Goal: Transaction & Acquisition: Obtain resource

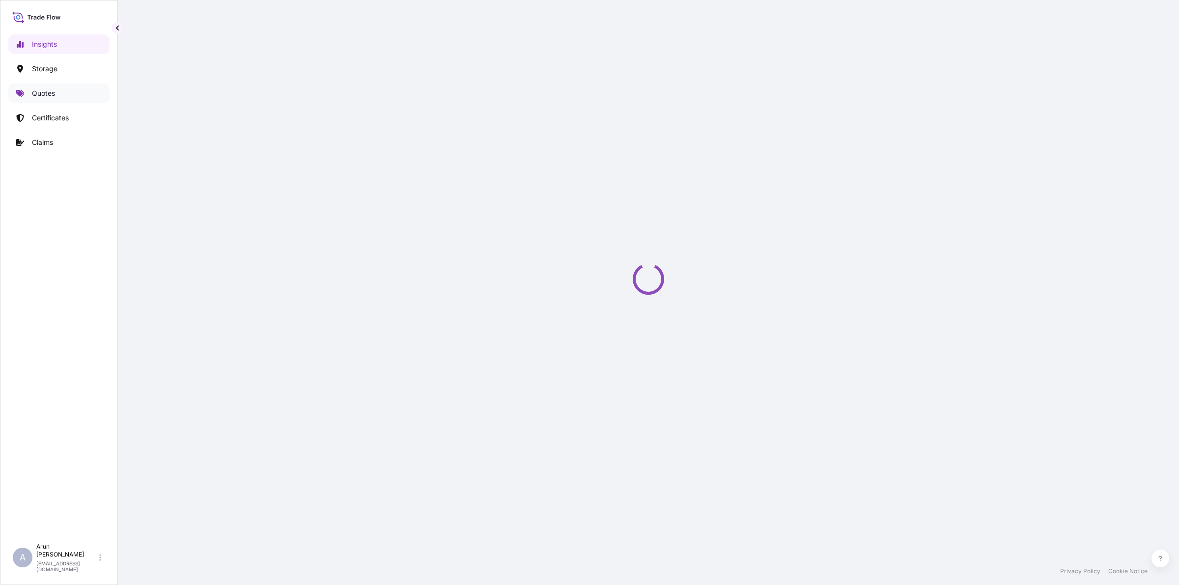
select select "2025"
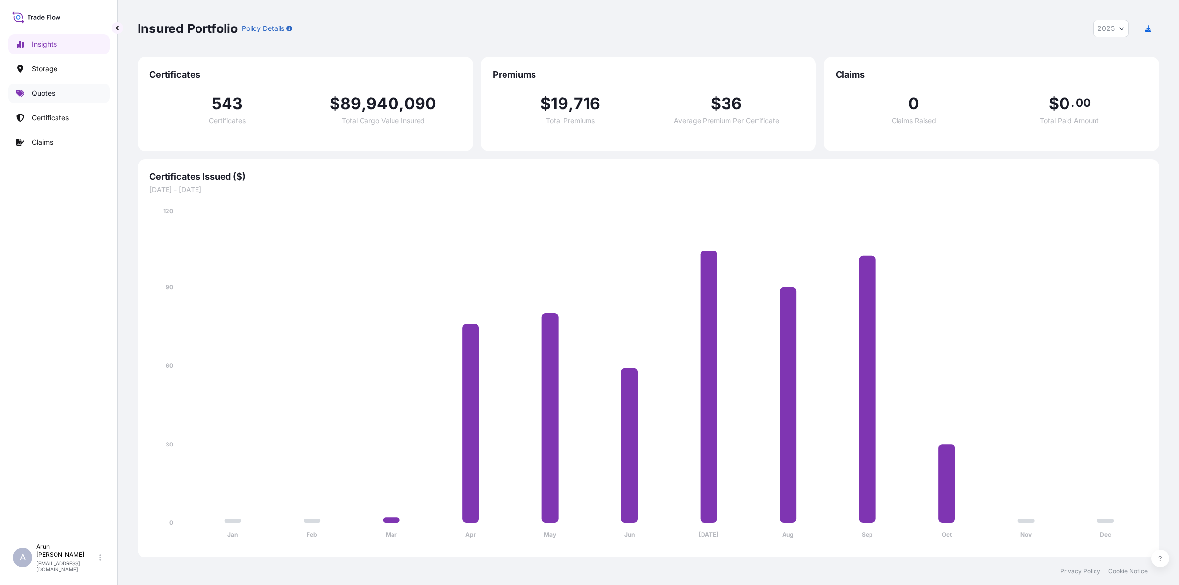
click at [47, 96] on p "Quotes" at bounding box center [43, 93] width 23 height 10
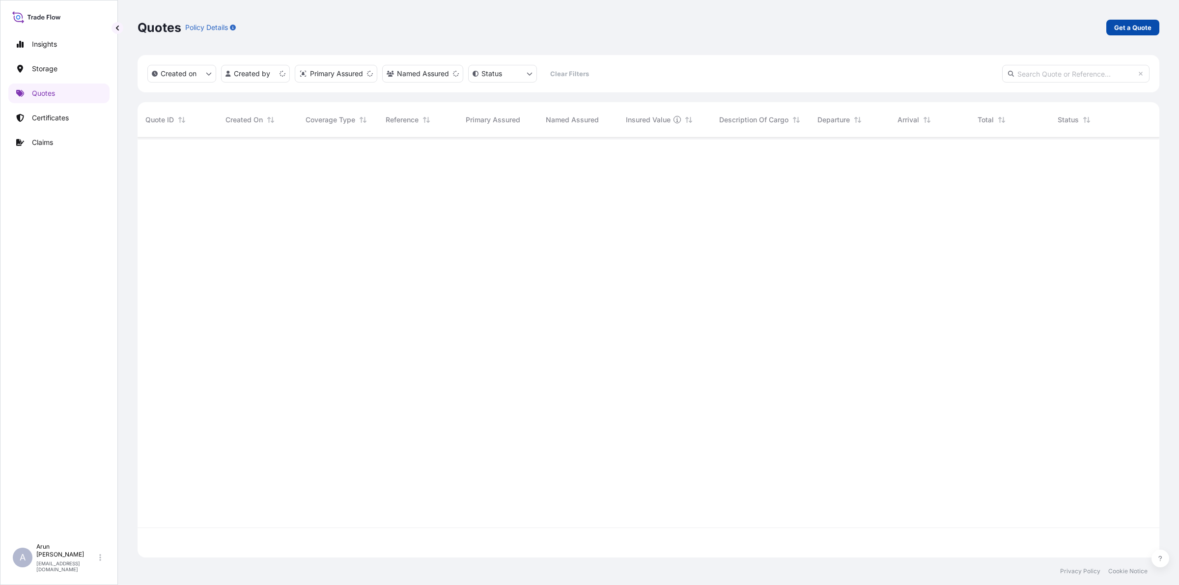
scroll to position [416, 1013]
click at [1121, 27] on p "Get a Quote" at bounding box center [1132, 28] width 37 height 10
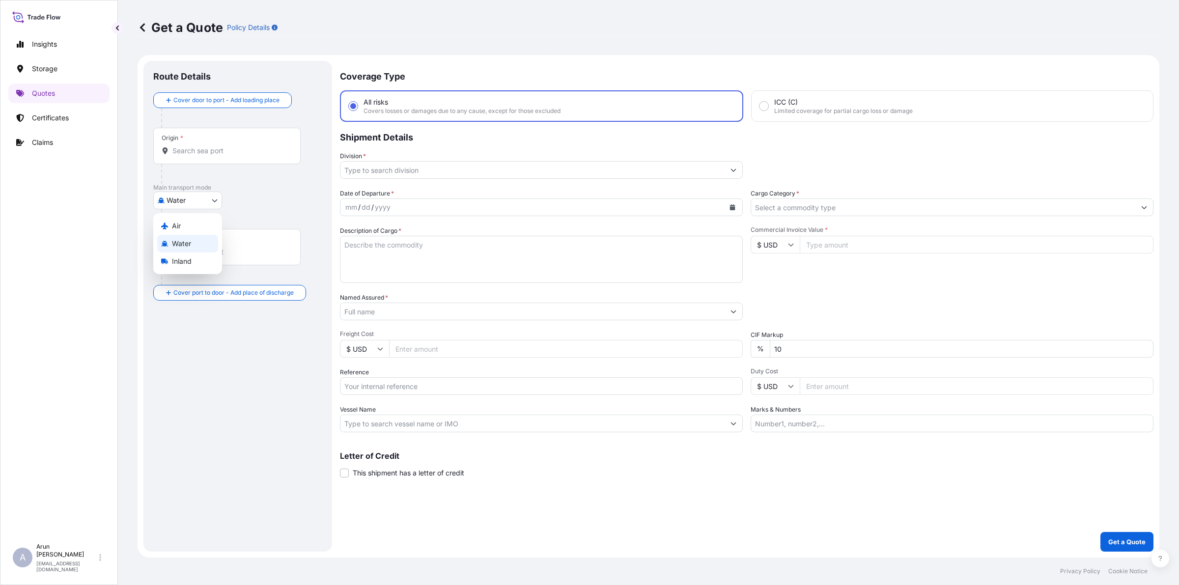
click at [216, 196] on body "Insights Storage Quotes Certificates Claims A Arun Radhakrishnan arun.radhakris…" at bounding box center [589, 292] width 1179 height 585
click at [180, 257] on span "Inland" at bounding box center [182, 262] width 20 height 10
select select "Inland"
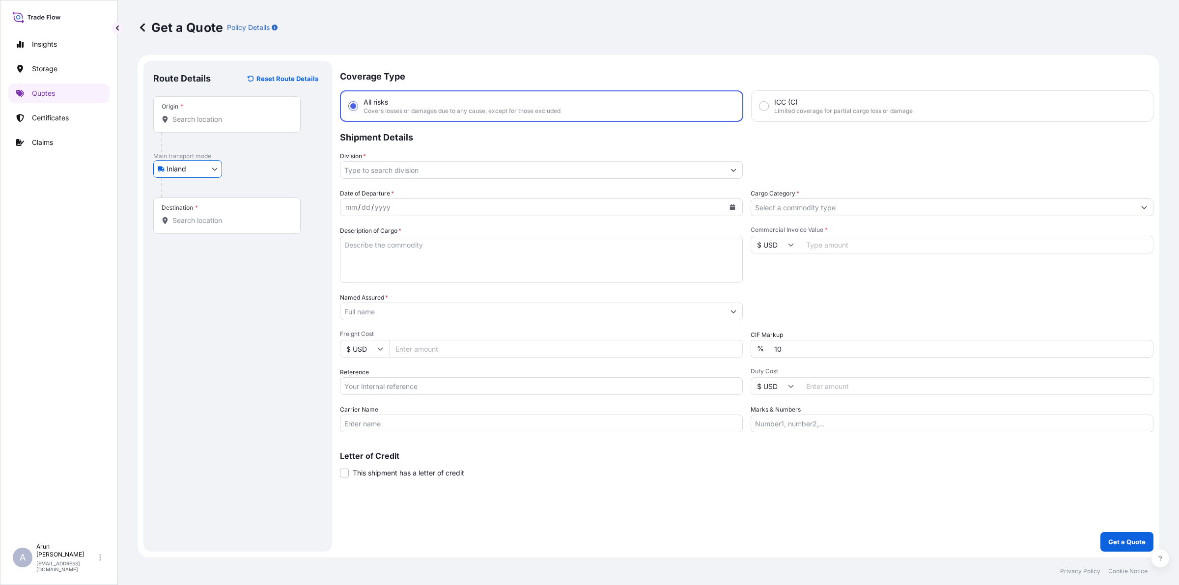
click at [205, 112] on div "Origin *" at bounding box center [226, 114] width 147 height 36
click at [205, 114] on input "Origin *" at bounding box center [230, 119] width 116 height 10
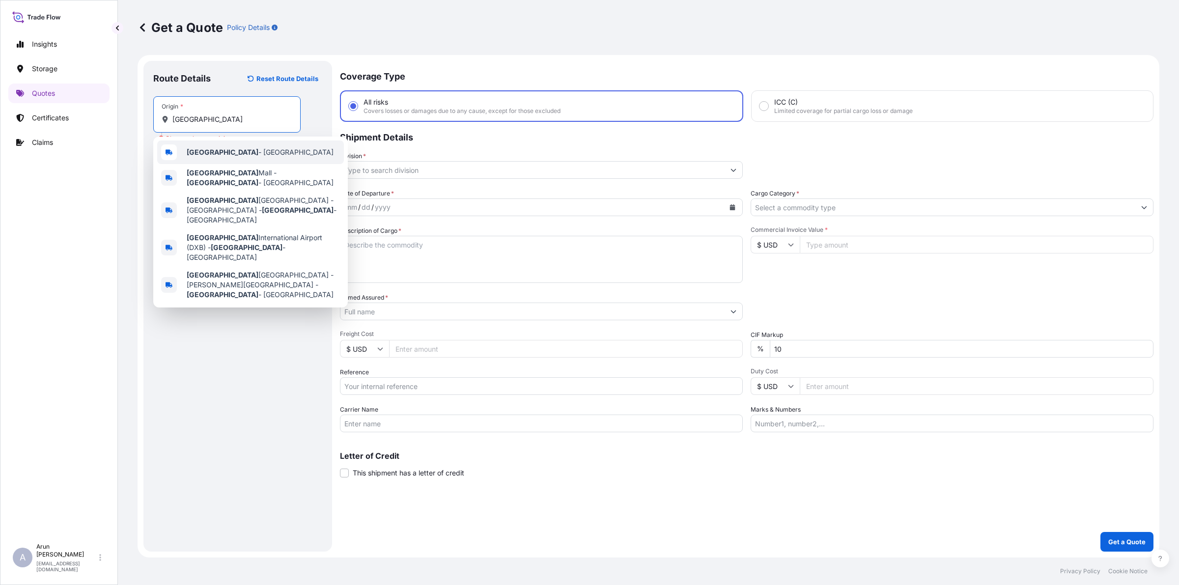
click at [231, 147] on span "Dubai - United Arab Emirates" at bounding box center [260, 152] width 147 height 10
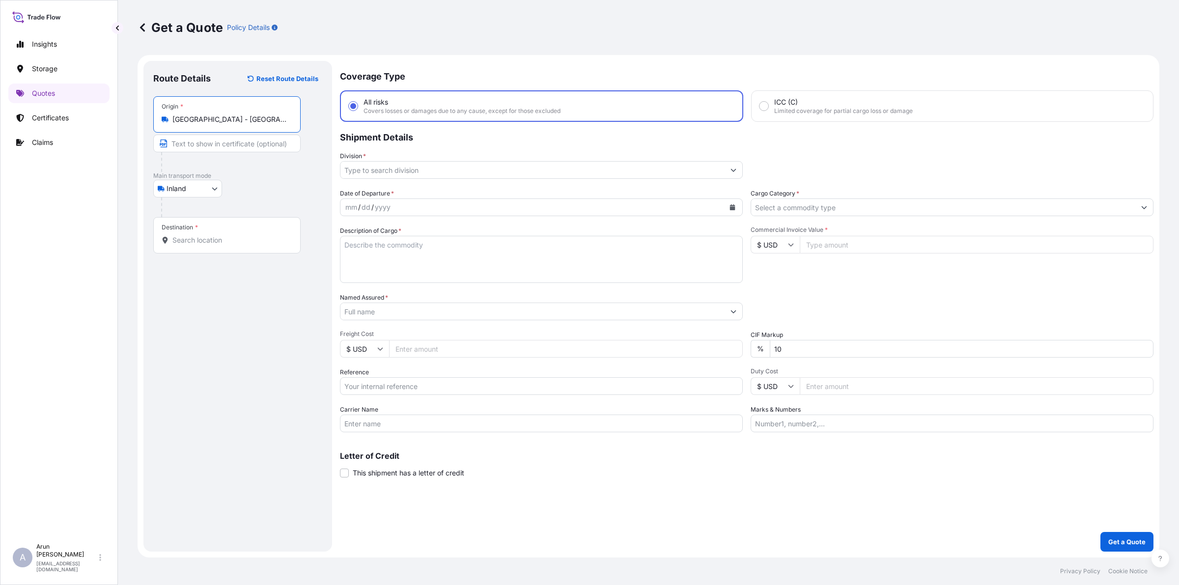
type input "Dubai - United Arab Emirates"
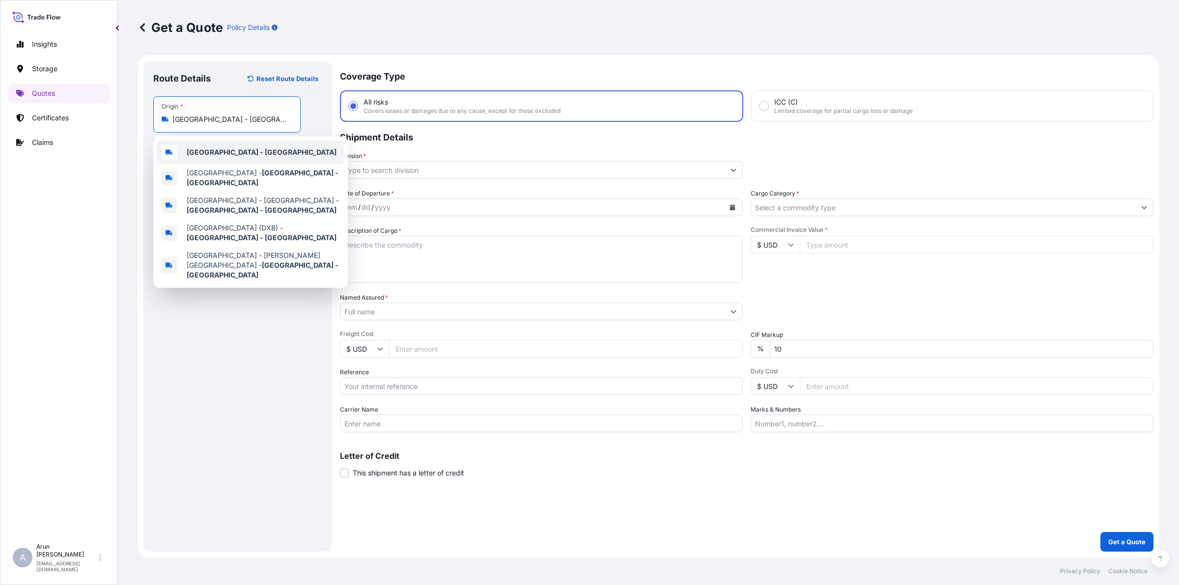
click at [225, 153] on b "Dubai - United Arab Emirates" at bounding box center [262, 152] width 150 height 8
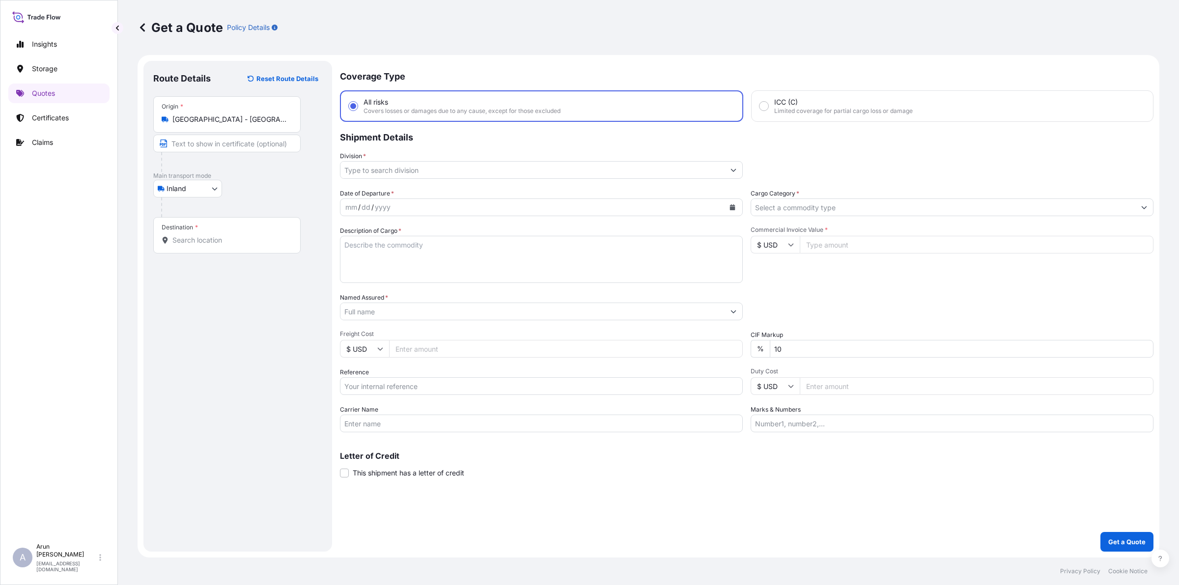
click at [240, 246] on div "Destination *" at bounding box center [226, 235] width 147 height 36
click at [240, 245] on input "Destination *" at bounding box center [230, 240] width 116 height 10
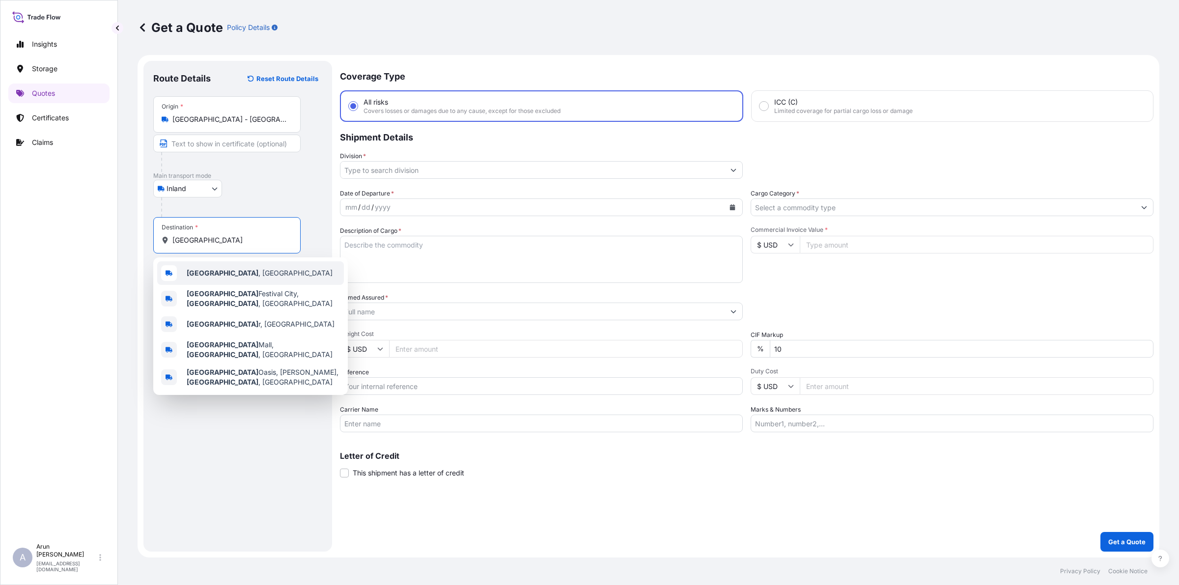
click at [202, 271] on b "Doha" at bounding box center [223, 273] width 72 height 8
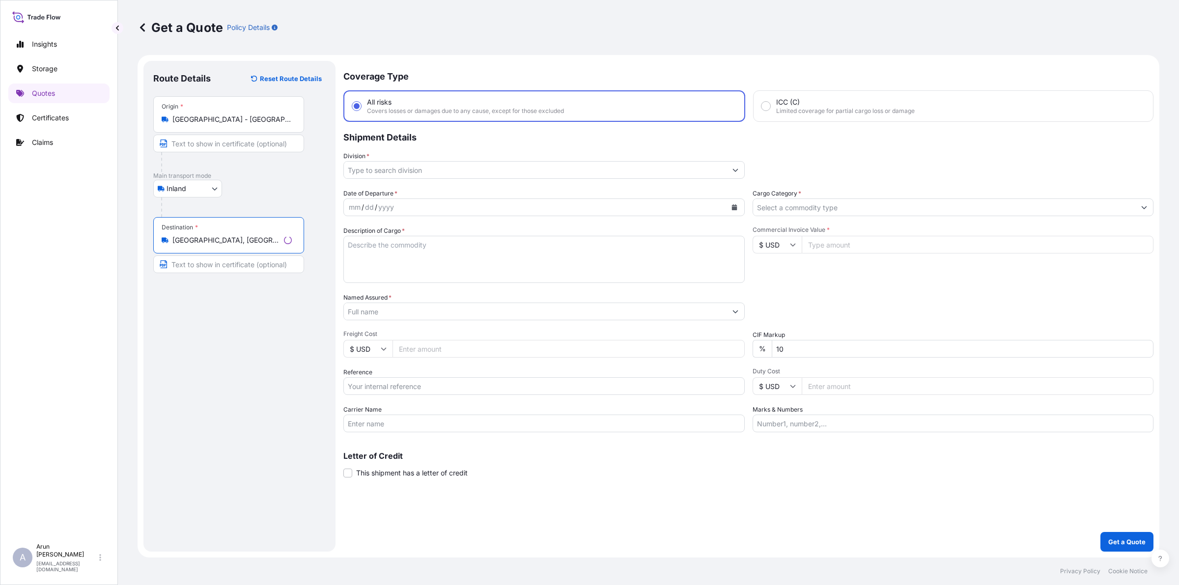
type input "Doha, Qatar"
click at [202, 263] on input "Text to appear on certificate" at bounding box center [228, 265] width 151 height 18
paste input "SEASHORE PIPES"
type input "SEASHORE PIPES, Doha, Qatar"
click at [203, 145] on input "Text to appear on certificate" at bounding box center [226, 144] width 147 height 18
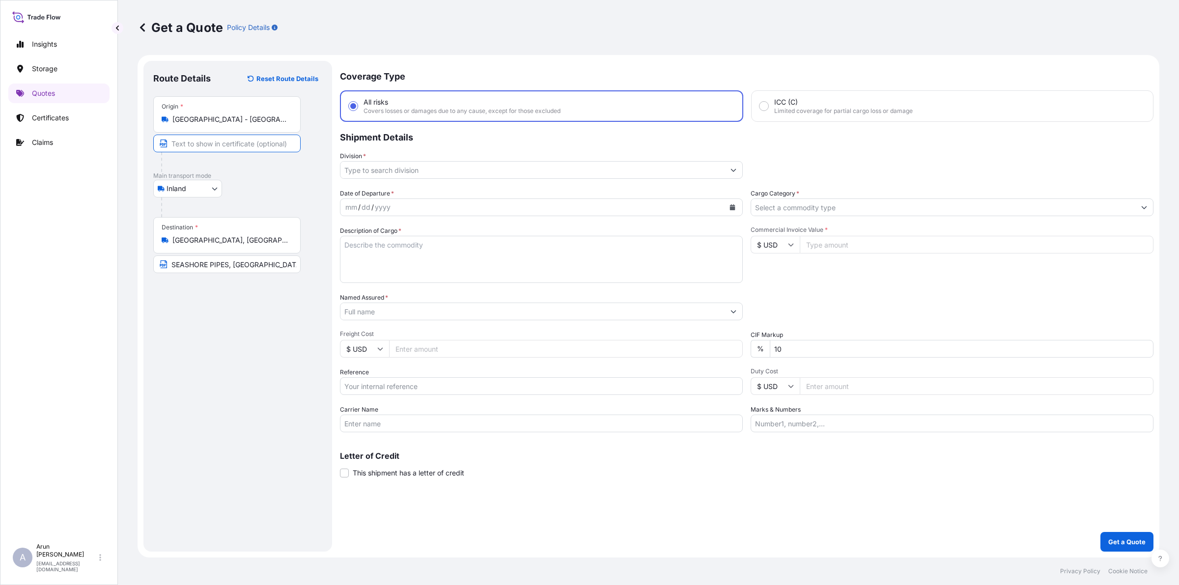
paste input "r Access World Logistics L.L.C"
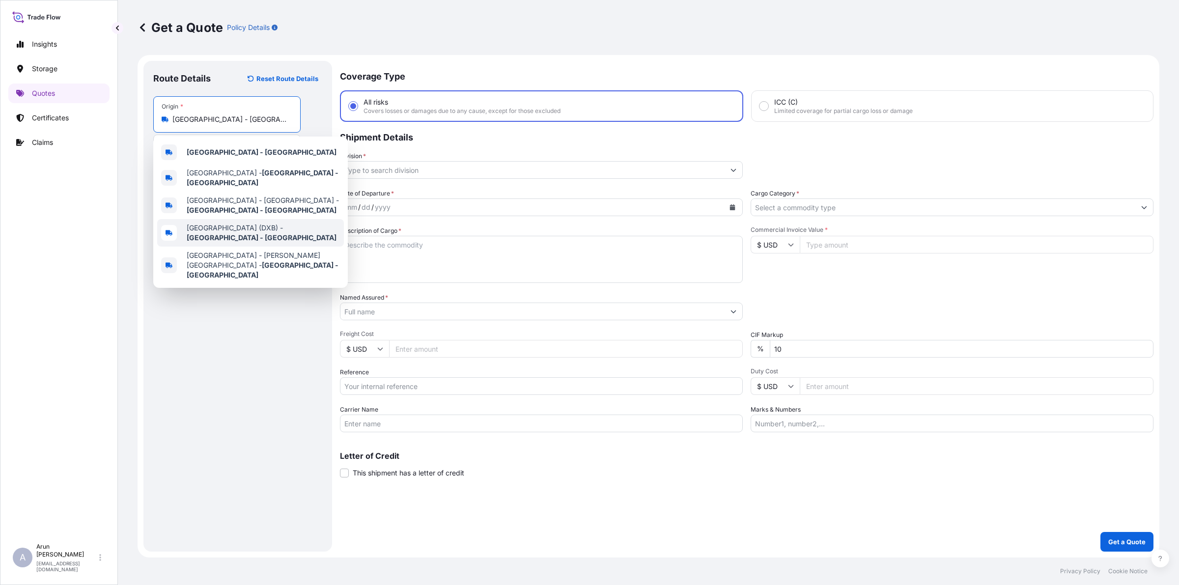
drag, startPoint x: 271, startPoint y: 121, endPoint x: 166, endPoint y: 118, distance: 104.7
click at [166, 118] on div "Dubai - United Arab Emirates" at bounding box center [227, 119] width 131 height 10
click at [251, 146] on div "Dubai - United Arab Emirates" at bounding box center [250, 153] width 187 height 24
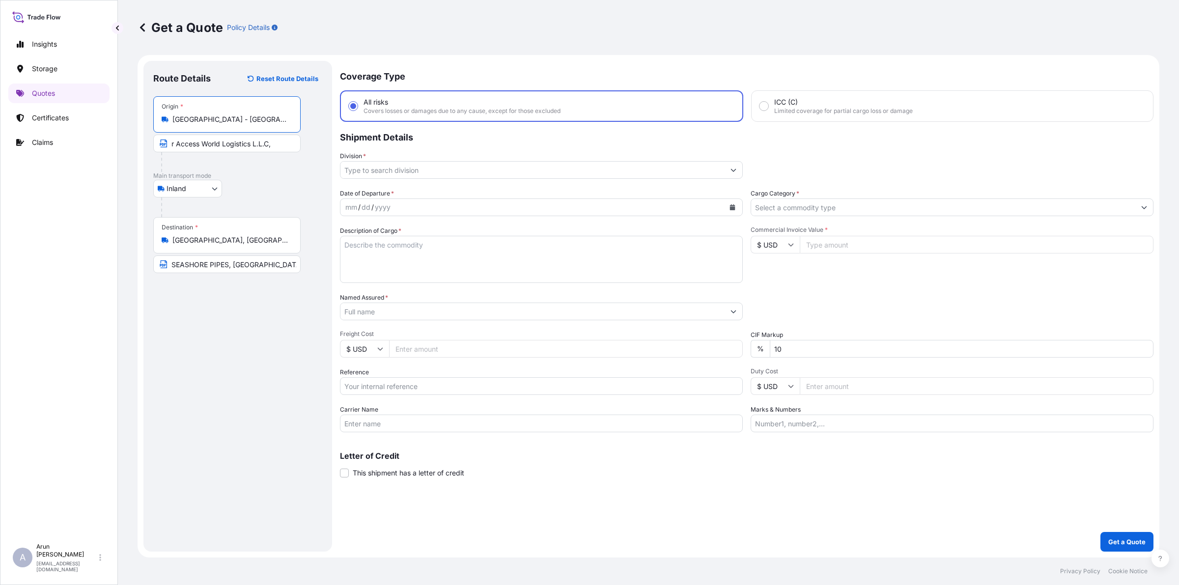
click at [281, 145] on input "r Access World Logistics L.L.C," at bounding box center [226, 144] width 147 height 18
paste input "Dubai - United Arab Emirates"
type input "r Access World Logistics L.L.C, Dubai - United Arab Emirates"
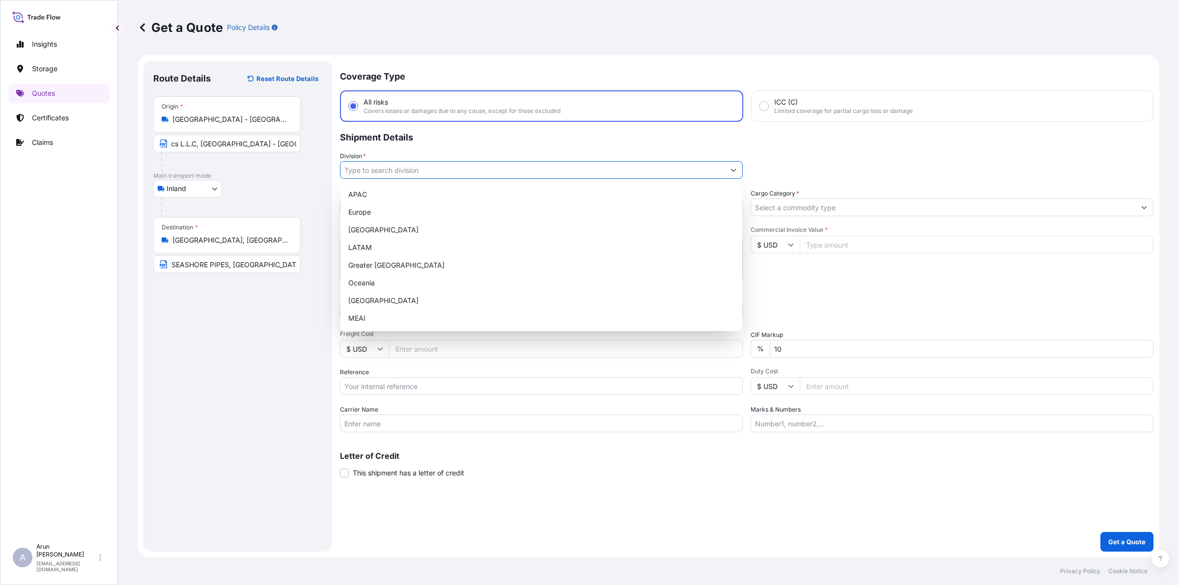
click at [459, 168] on input "Division *" at bounding box center [533, 170] width 384 height 18
click at [372, 320] on div "MEAI" at bounding box center [541, 319] width 394 height 18
type input "MEAI"
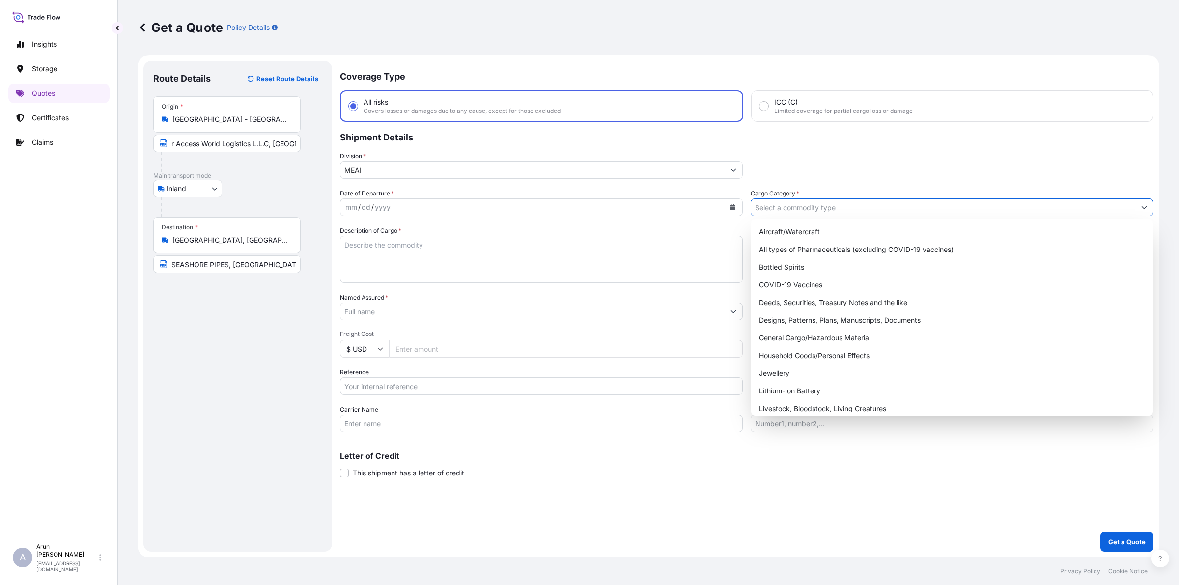
click at [924, 203] on input "Cargo Category *" at bounding box center [943, 208] width 384 height 18
click at [827, 343] on div "General Cargo/Hazardous Material" at bounding box center [952, 338] width 394 height 18
type input "General Cargo/Hazardous Material"
click at [767, 340] on div "General Cargo/Hazardous Material" at bounding box center [952, 338] width 394 height 18
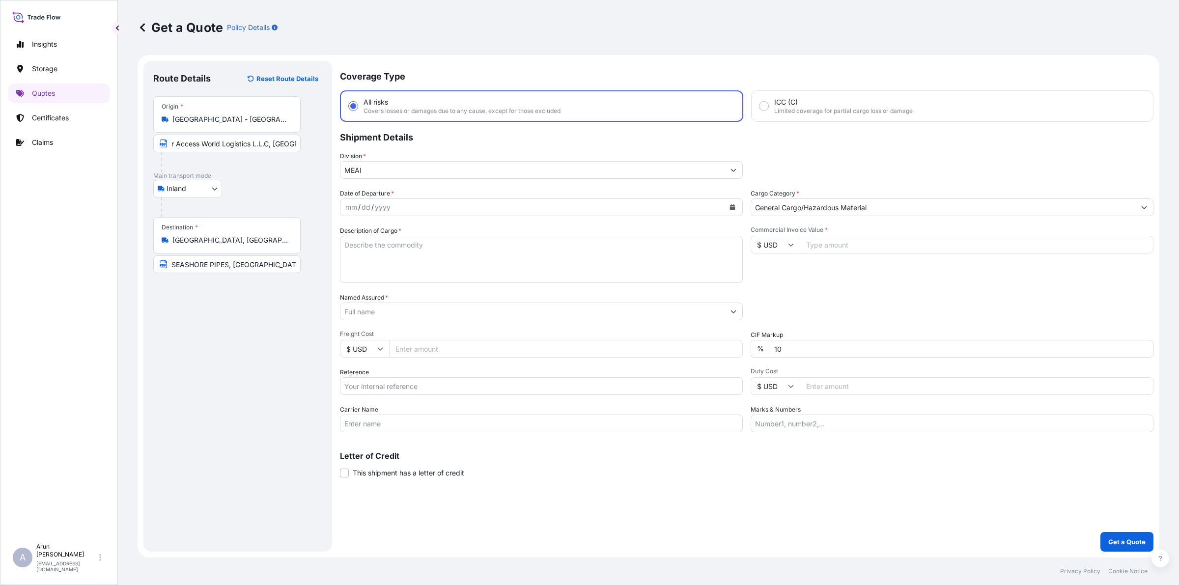
click at [815, 236] on input "Commercial Invoice Value *" at bounding box center [977, 245] width 354 height 18
paste input "82384.38"
type input "82384.38"
click at [627, 214] on div "mm / dd / yyyy" at bounding box center [533, 208] width 384 height 18
click at [735, 209] on icon "Calendar" at bounding box center [733, 207] width 6 height 6
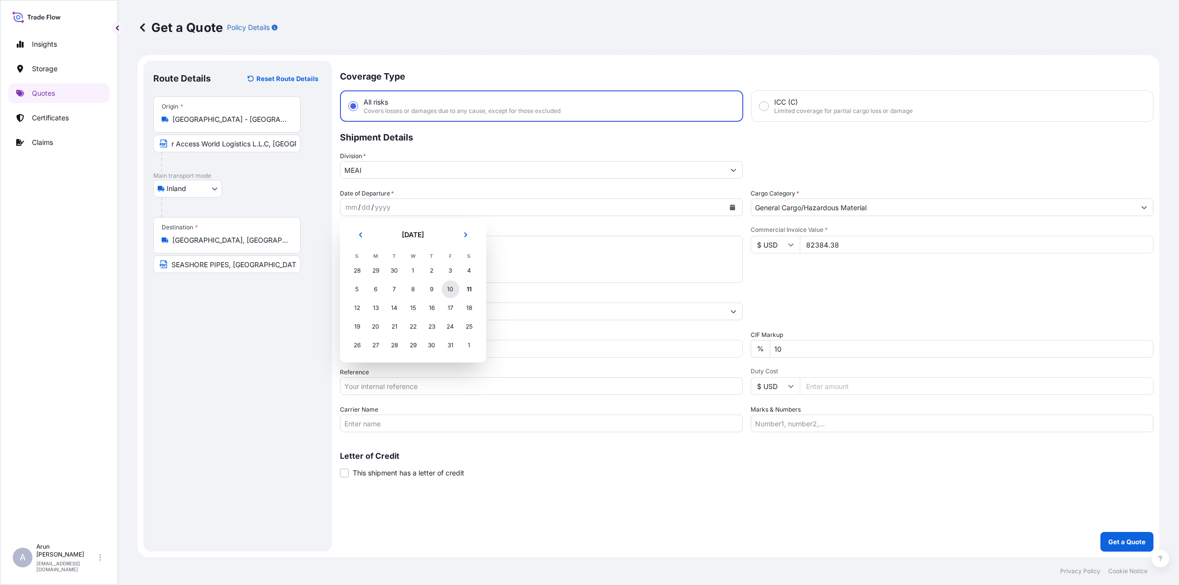
click at [445, 293] on div "10" at bounding box center [451, 290] width 18 height 18
click at [451, 278] on textarea "Description of Cargo *" at bounding box center [541, 259] width 403 height 47
paste textarea "Special High Grade Zinc Ingots"
type textarea "Special High Grade Zinc Ingots"
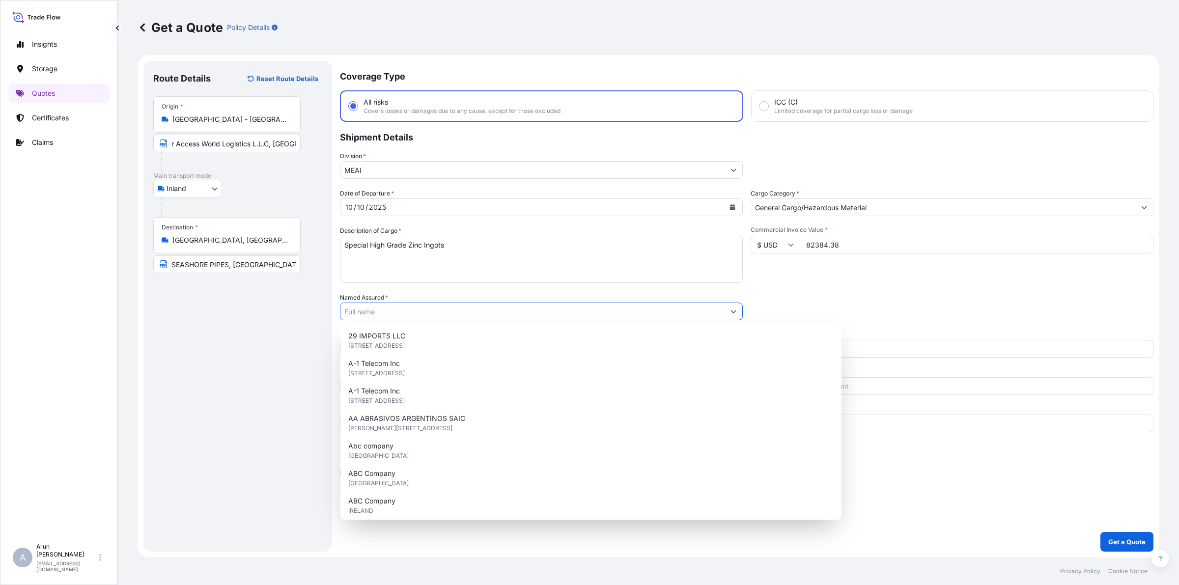
click at [402, 306] on input "Named Assured *" at bounding box center [533, 312] width 384 height 18
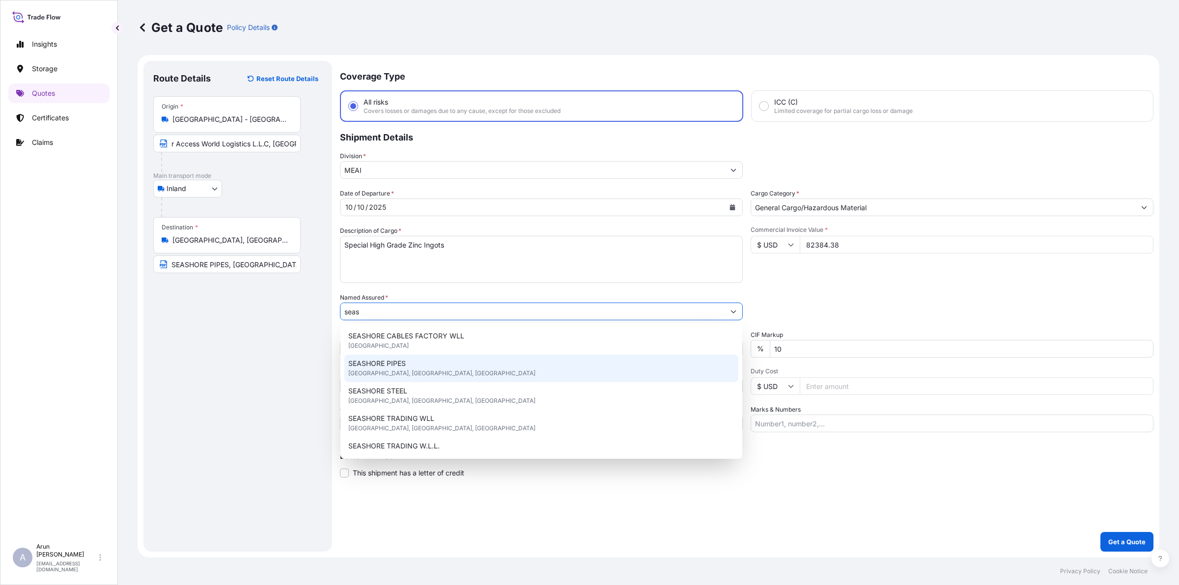
click at [392, 359] on span "SEASHORE PIPES" at bounding box center [376, 364] width 57 height 10
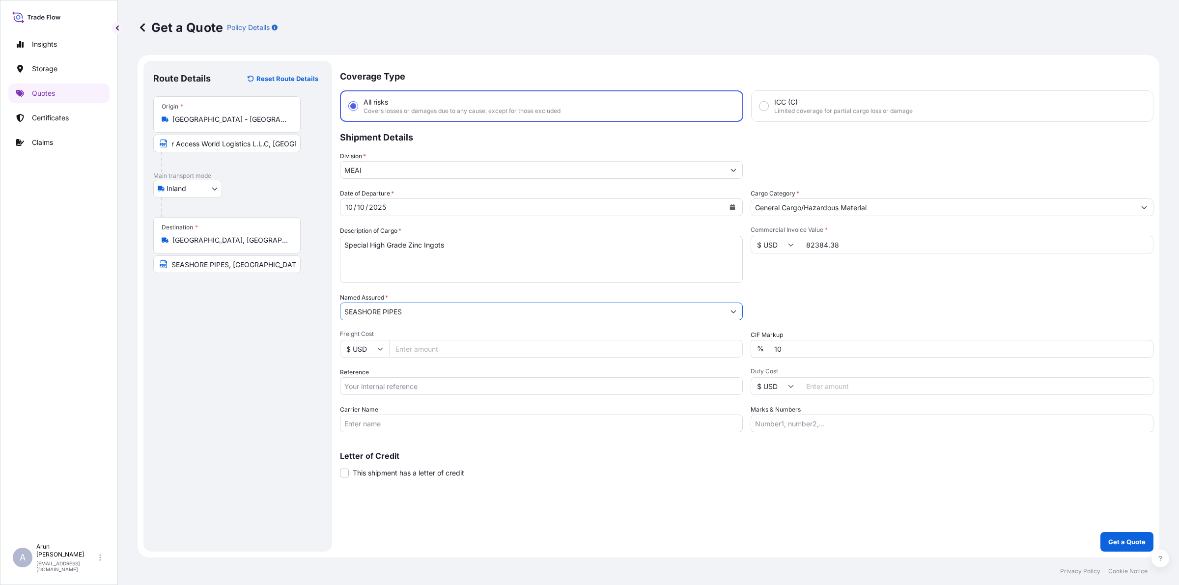
type input "SEASHORE PIPES"
click at [433, 381] on input "Reference" at bounding box center [541, 386] width 403 height 18
paste input "AE_25_10_OB_00025645"
type input "AE_25_10_OB_00025645"
click at [805, 424] on input "Marks & Numbers" at bounding box center [952, 424] width 403 height 18
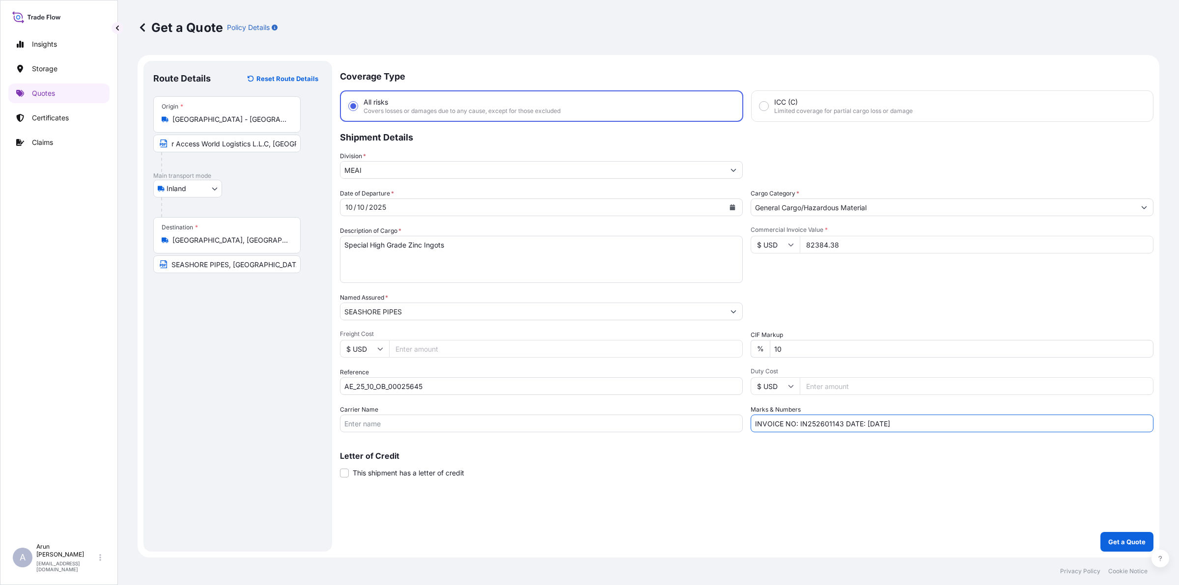
drag, startPoint x: 799, startPoint y: 423, endPoint x: 842, endPoint y: 424, distance: 42.8
click at [842, 424] on input "INVOICE NO: IN252601143 DATE: 18.09.2025" at bounding box center [952, 424] width 403 height 18
paste input "AE_25_10_OB_00025645"
drag, startPoint x: 903, startPoint y: 423, endPoint x: 956, endPoint y: 427, distance: 53.2
click at [956, 427] on input "INVOICE NO: AE_25_10_OB_00025645 DATE: 18.09.2025" at bounding box center [952, 424] width 403 height 18
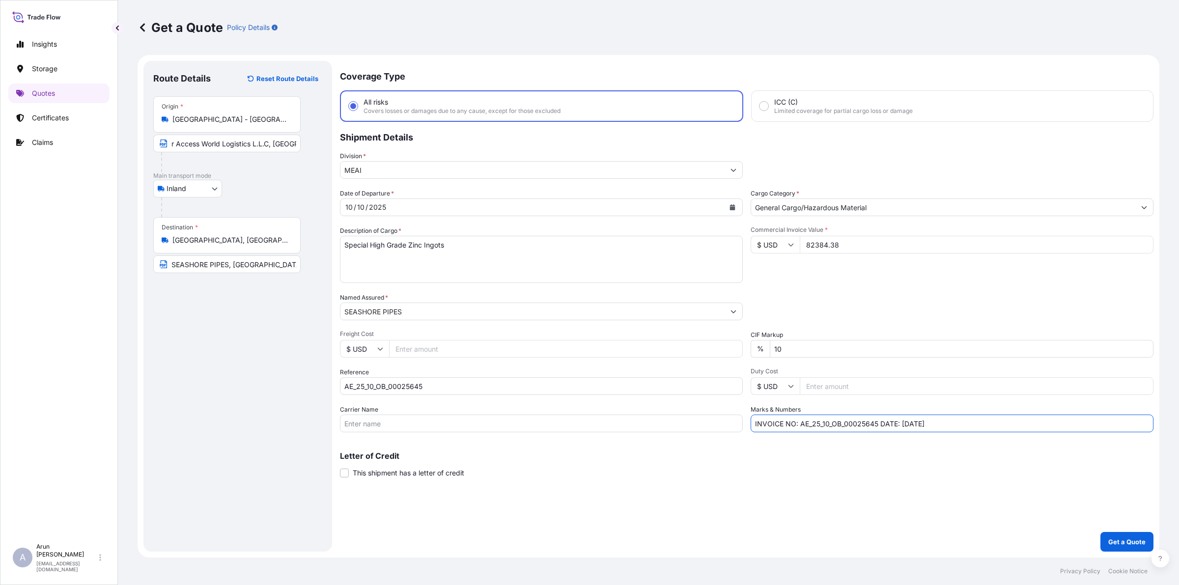
paste input "8-Oct-"
type input "INVOICE NO: AE_25_10_OB_00025645 DATE: 8-Oct-2025"
drag, startPoint x: 801, startPoint y: 351, endPoint x: 749, endPoint y: 352, distance: 51.6
click at [749, 352] on div "Date of Departure * 10 / 10 / 2025 Cargo Category * General Cargo/Hazardous Mat…" at bounding box center [747, 311] width 814 height 244
type input "0"
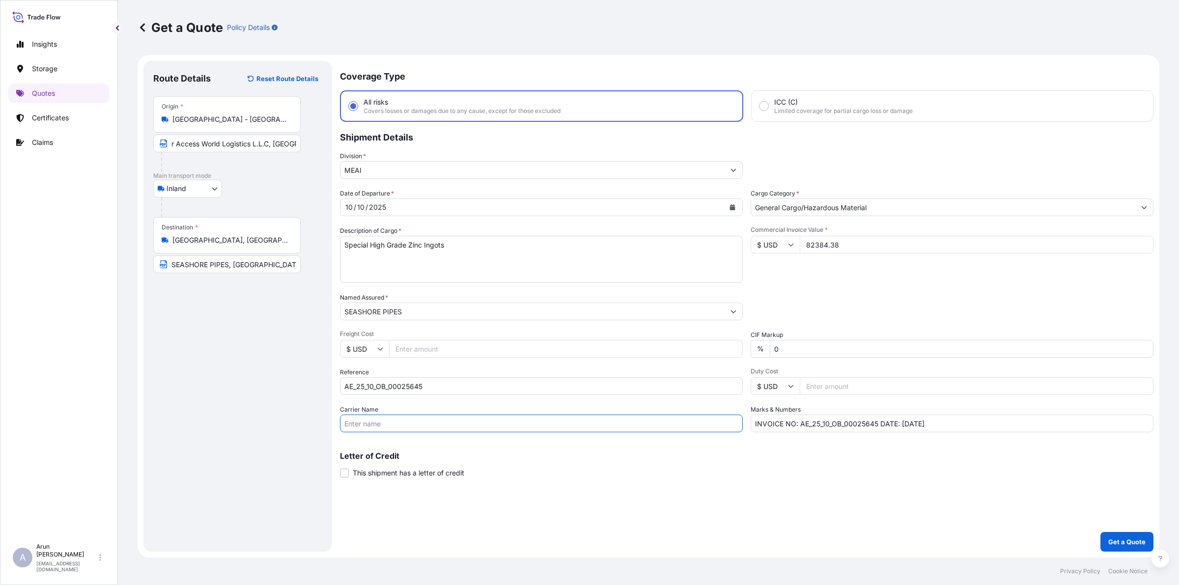
click at [489, 421] on input "Carrier Name" at bounding box center [541, 424] width 403 height 18
type input "BY TRUCK"
click at [1129, 537] on p "Get a Quote" at bounding box center [1127, 542] width 37 height 10
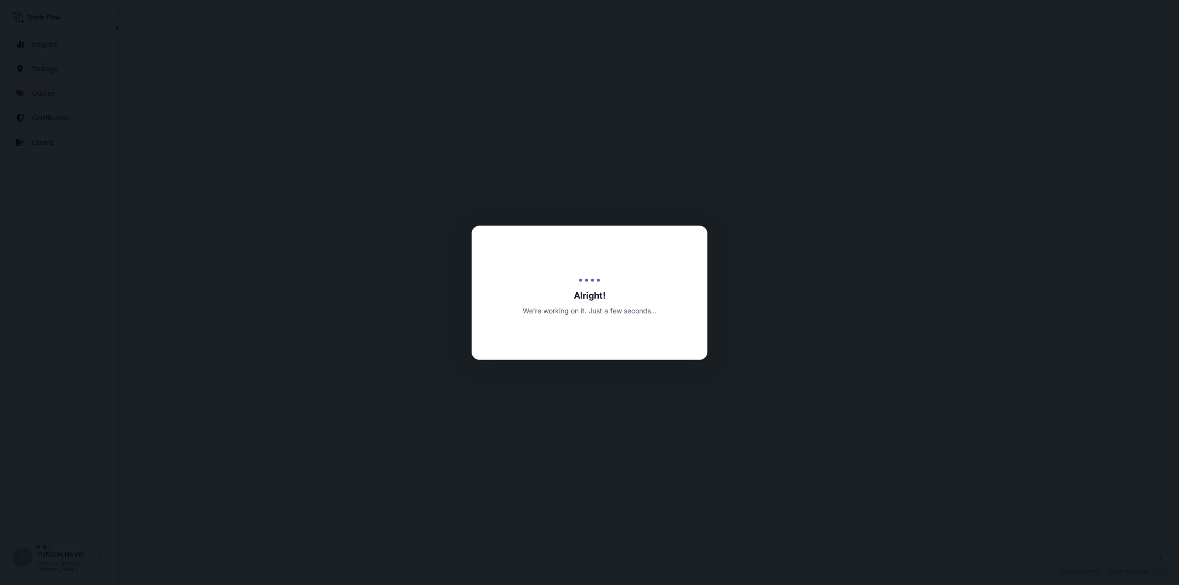
select select "Inland"
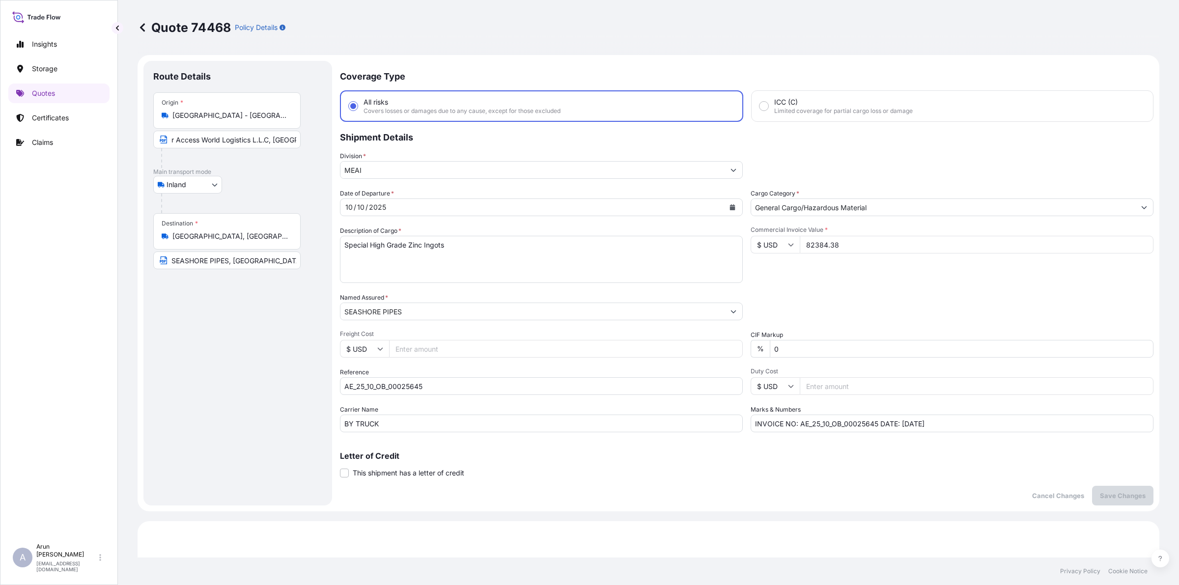
click at [208, 138] on input "r Access World Logistics L.L.C, Dubai - United Arab Emirates" at bounding box center [226, 140] width 147 height 18
click at [197, 139] on input "r Access World Logistics L.L.C, Dubai - United Arab Emirates" at bounding box center [226, 140] width 147 height 18
type input "Access World Logistics L.L.C, Dubai - United Arab Emirates"
click at [1126, 496] on p "Save Changes" at bounding box center [1123, 496] width 46 height 10
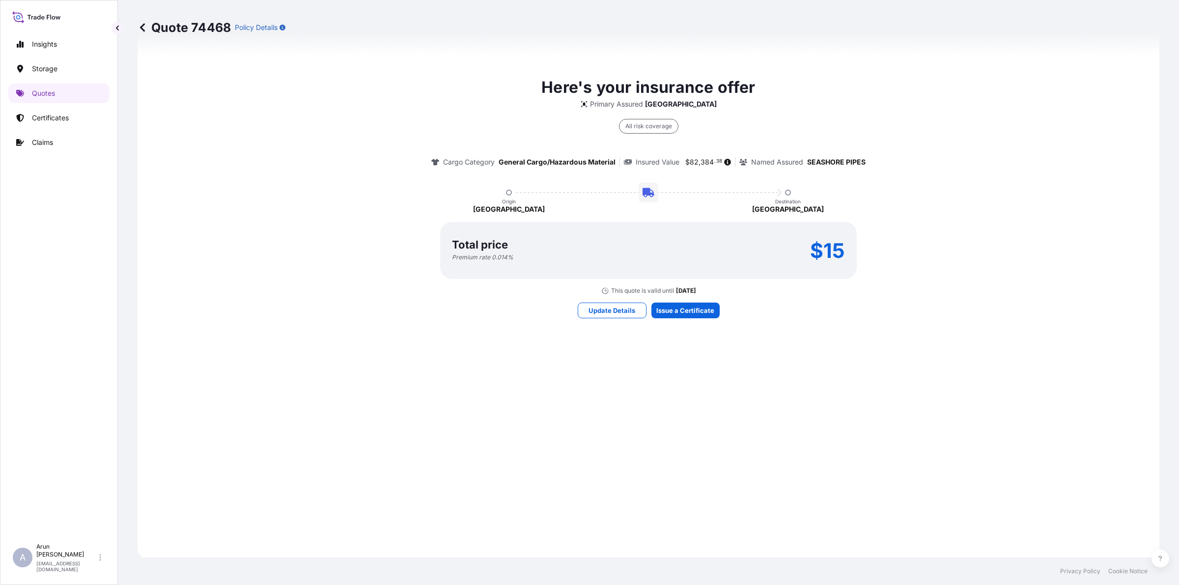
select select "Inland"
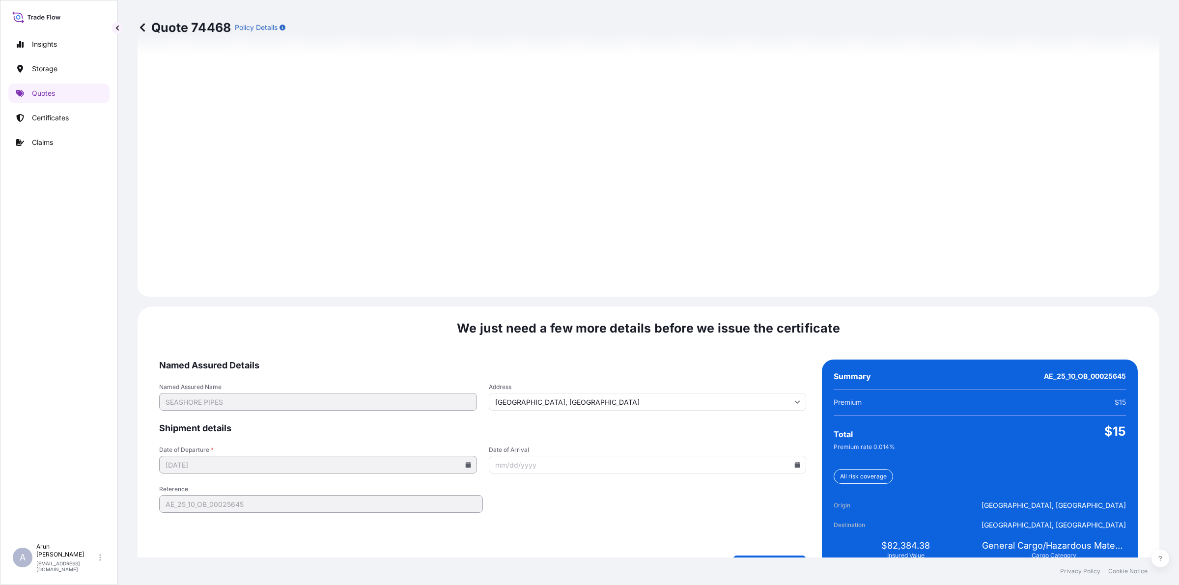
scroll to position [1266, 0]
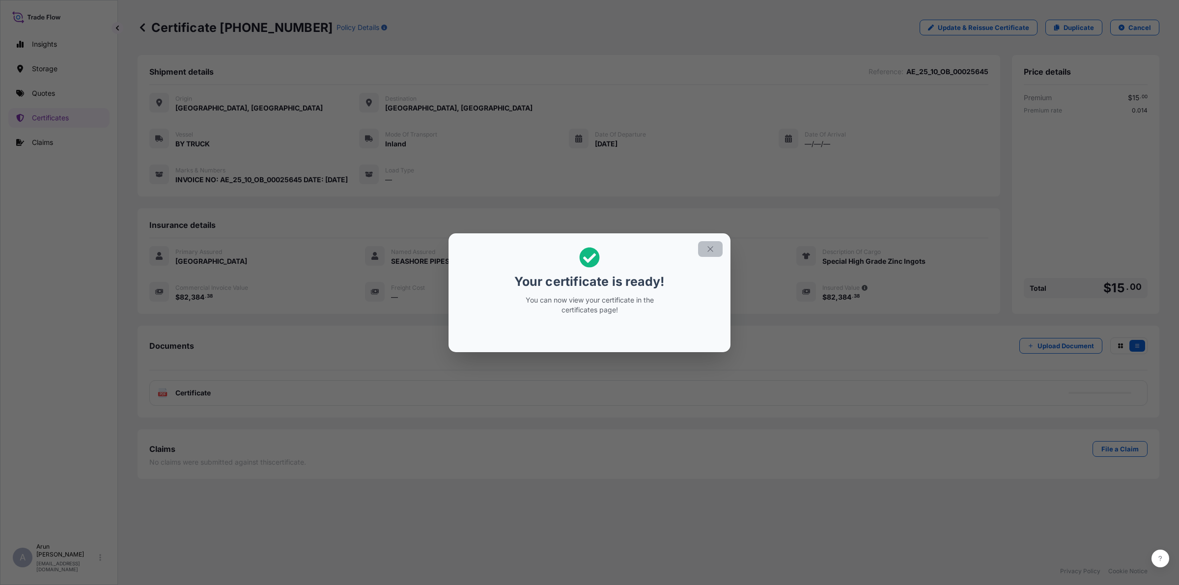
click at [720, 250] on button "button" at bounding box center [710, 249] width 25 height 16
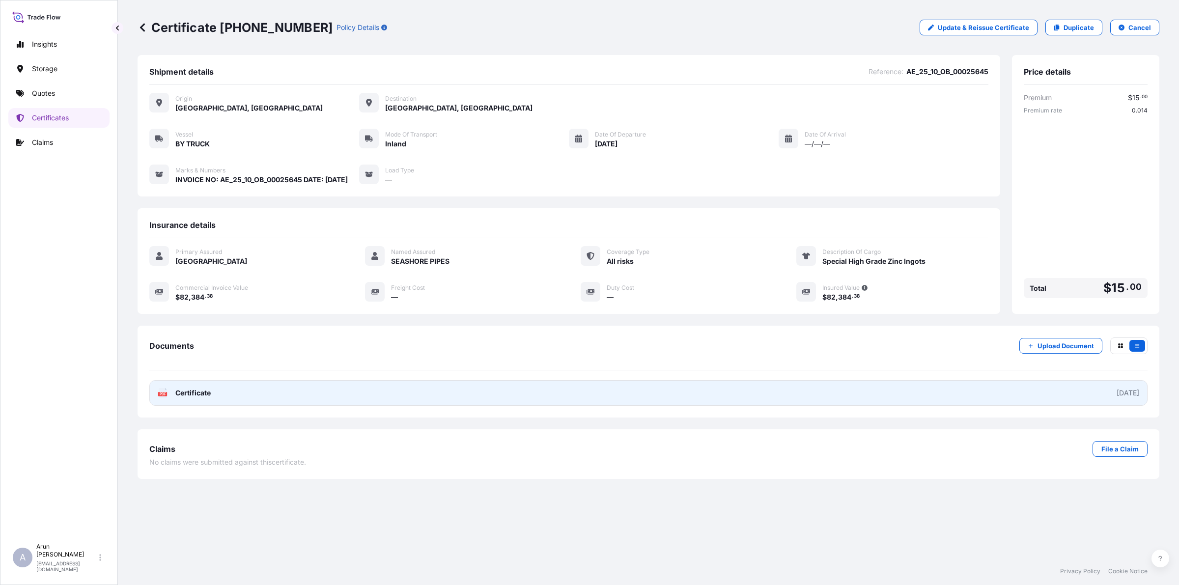
click at [317, 404] on link "PDF Certificate 2025-10-11" at bounding box center [648, 393] width 999 height 26
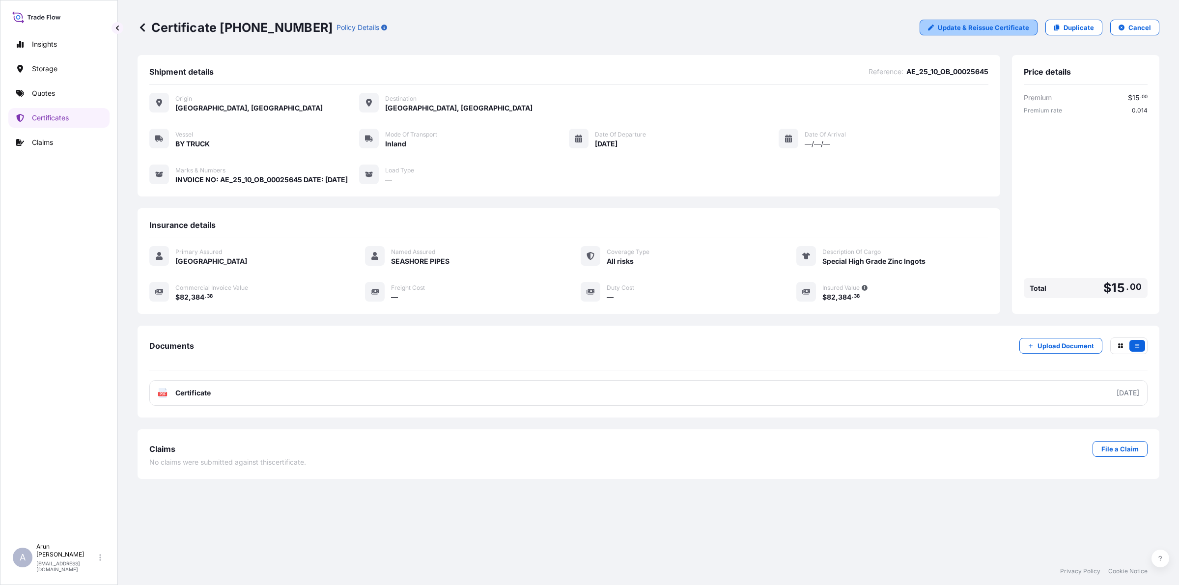
click at [1015, 26] on p "Update & Reissue Certificate" at bounding box center [983, 28] width 91 height 10
select select "Inland"
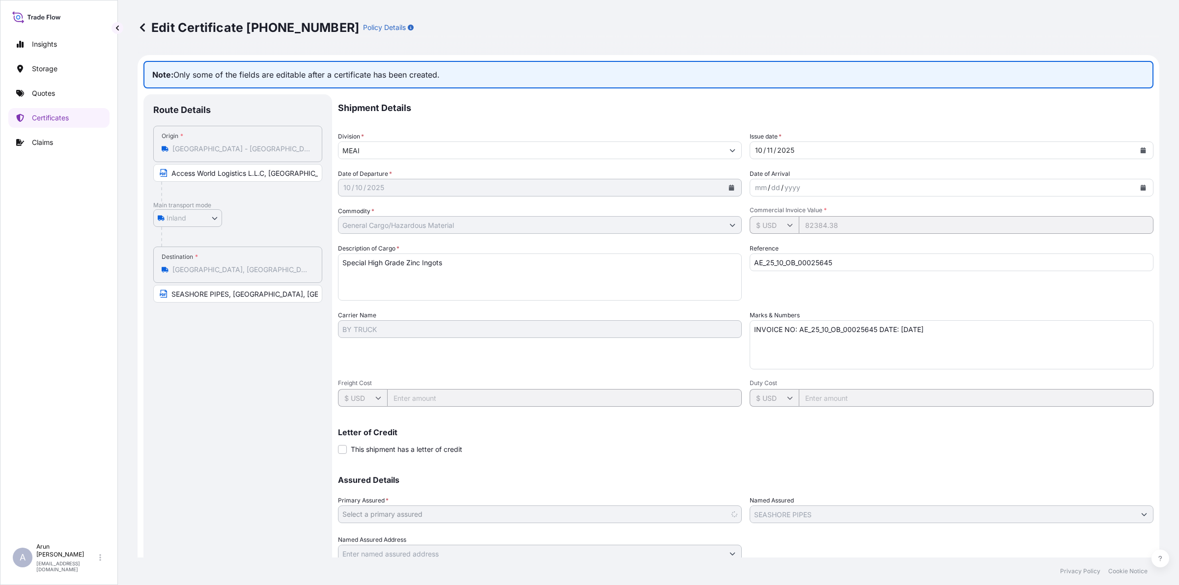
select select "31613"
click at [64, 83] on div "Insights Storage Quotes Certificates Claims" at bounding box center [58, 282] width 101 height 513
click at [50, 64] on p "Storage" at bounding box center [45, 69] width 26 height 10
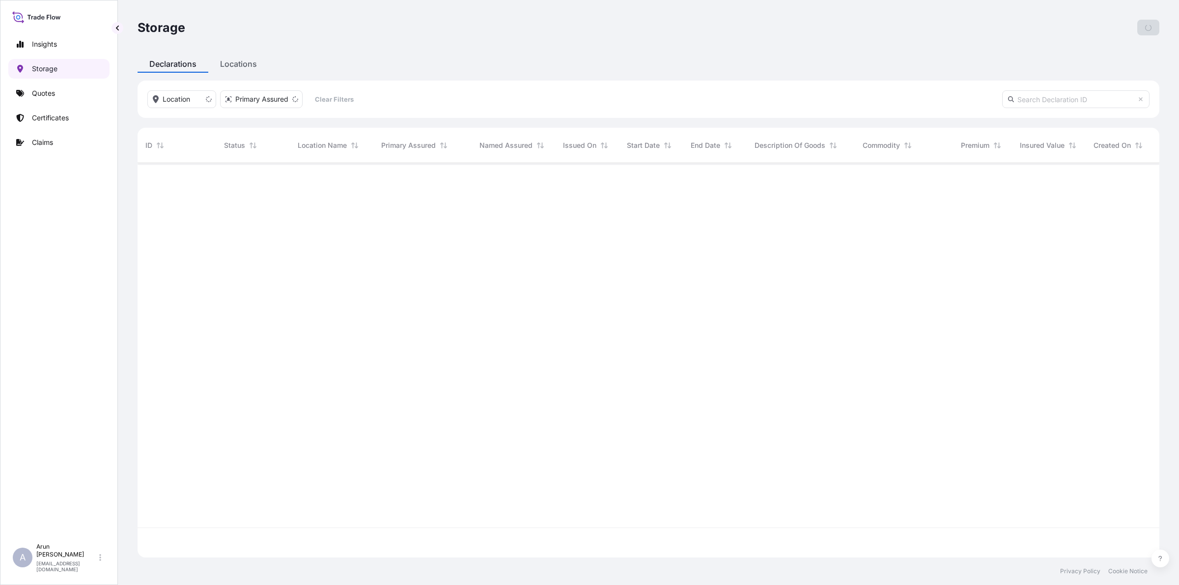
scroll to position [391, 1013]
click at [53, 89] on p "Quotes" at bounding box center [43, 93] width 23 height 10
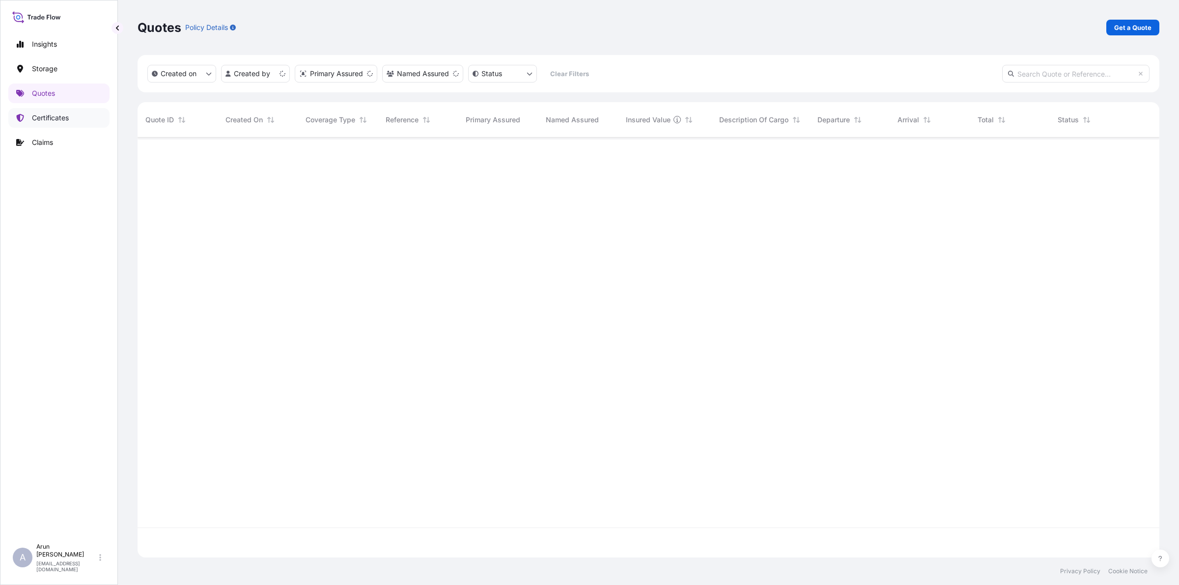
scroll to position [416, 1013]
click at [49, 119] on p "Certificates" at bounding box center [50, 118] width 37 height 10
